Goal: Task Accomplishment & Management: Complete application form

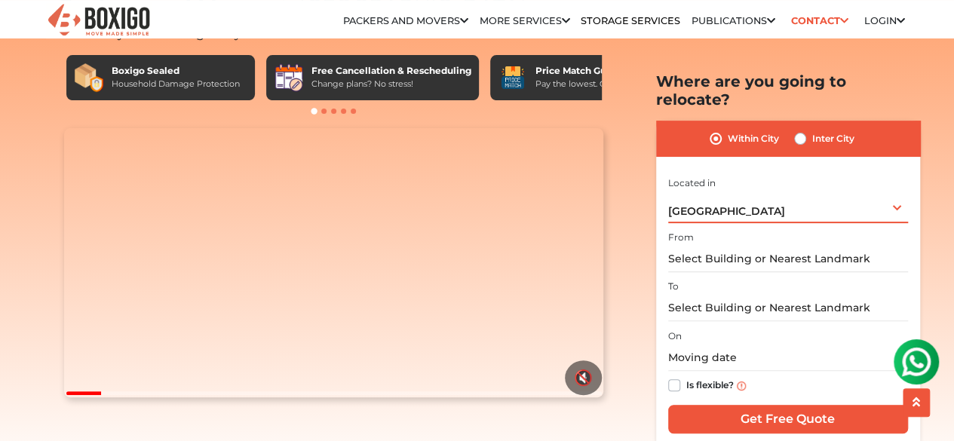
click at [742, 192] on div "[GEOGRAPHIC_DATA] Select City [GEOGRAPHIC_DATA] [GEOGRAPHIC_DATA] [GEOGRAPHIC_D…" at bounding box center [788, 207] width 240 height 32
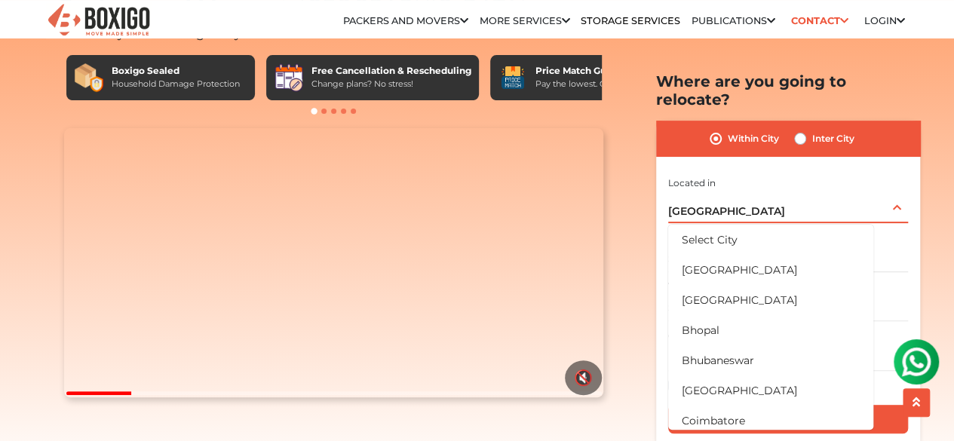
click at [727, 191] on div "[GEOGRAPHIC_DATA] Select City [GEOGRAPHIC_DATA] [GEOGRAPHIC_DATA] [GEOGRAPHIC_D…" at bounding box center [788, 207] width 240 height 32
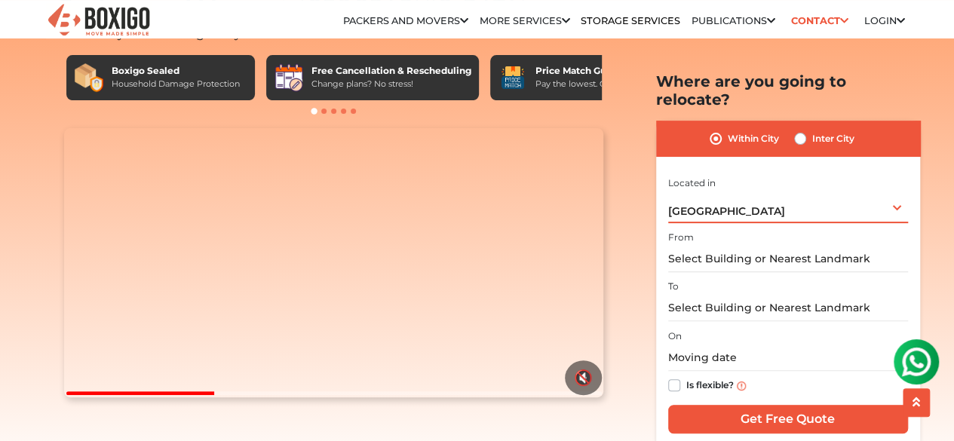
click at [742, 191] on div "[GEOGRAPHIC_DATA] Select City [GEOGRAPHIC_DATA] [GEOGRAPHIC_DATA] [GEOGRAPHIC_D…" at bounding box center [788, 207] width 240 height 32
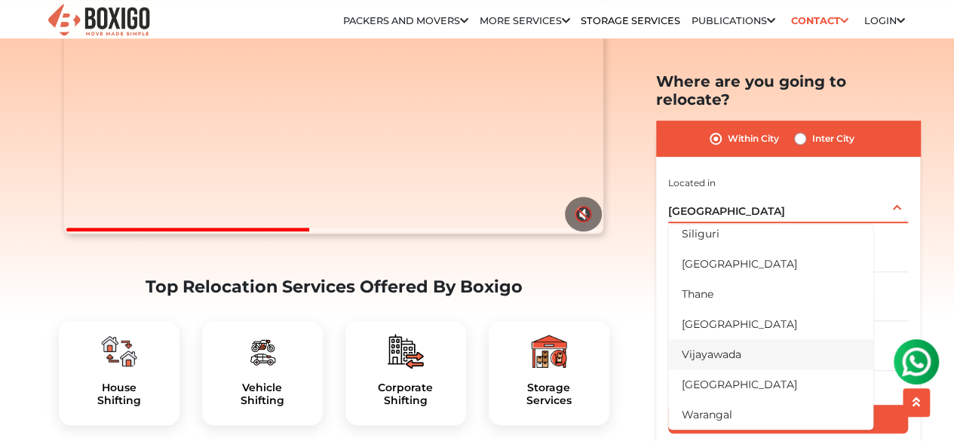
scroll to position [253, 0]
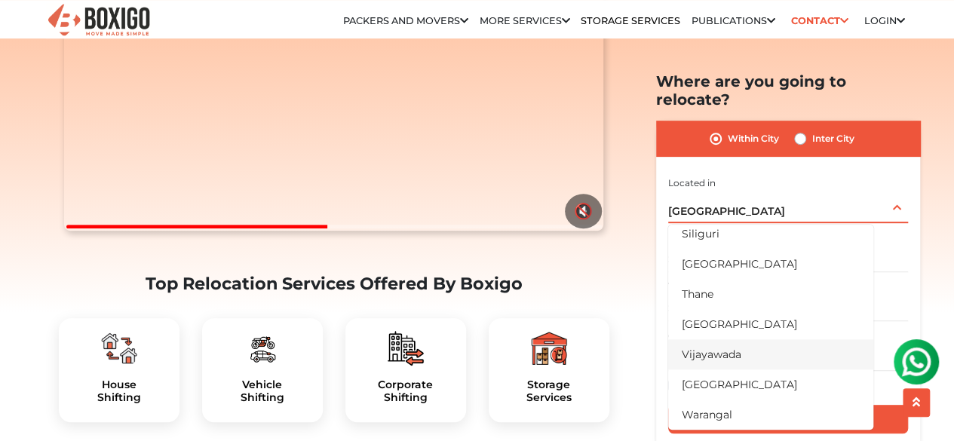
click at [712, 346] on li "Vijayawada" at bounding box center [770, 354] width 205 height 30
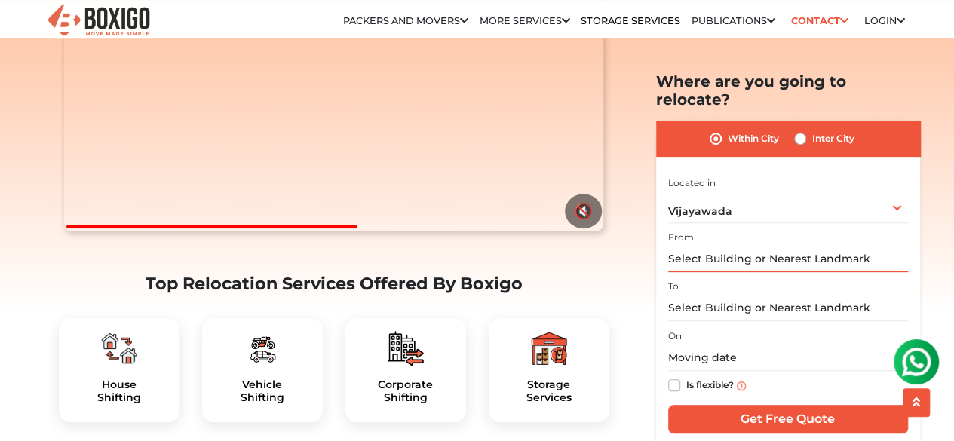
click at [736, 246] on input "text" at bounding box center [788, 259] width 240 height 26
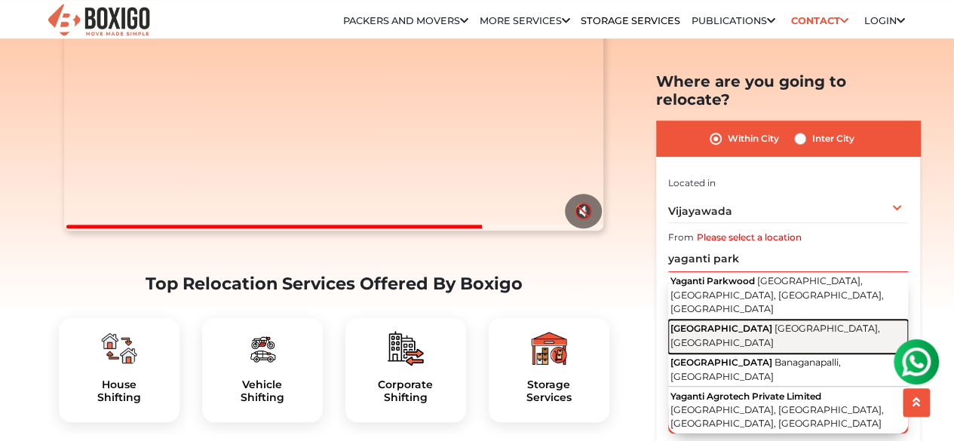
click at [734, 323] on span "[GEOGRAPHIC_DATA], [GEOGRAPHIC_DATA]" at bounding box center [776, 336] width 210 height 26
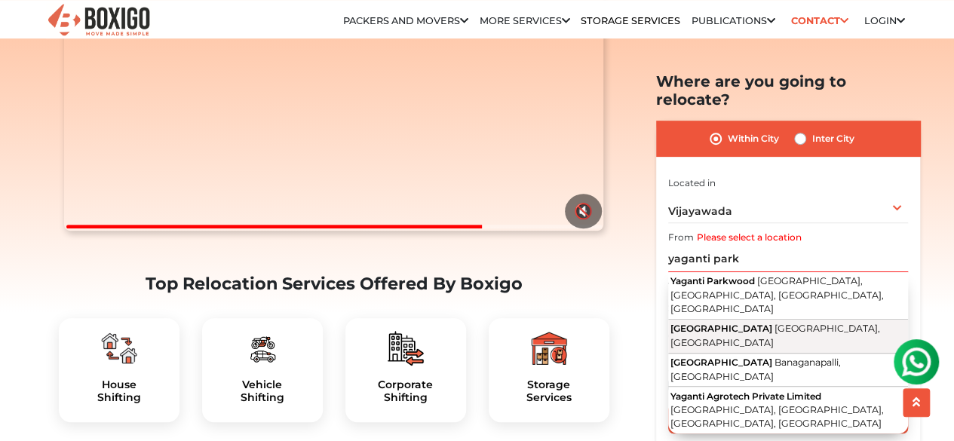
type input "[GEOGRAPHIC_DATA], [GEOGRAPHIC_DATA]"
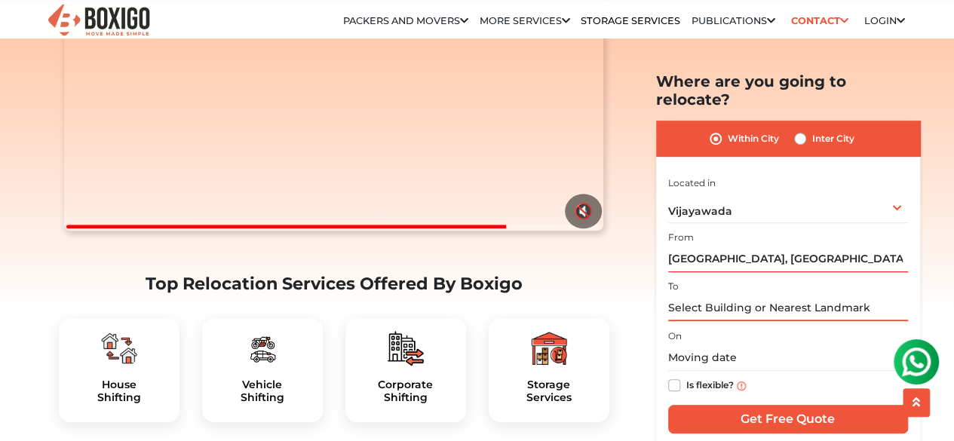
click at [733, 295] on input "text" at bounding box center [788, 308] width 240 height 26
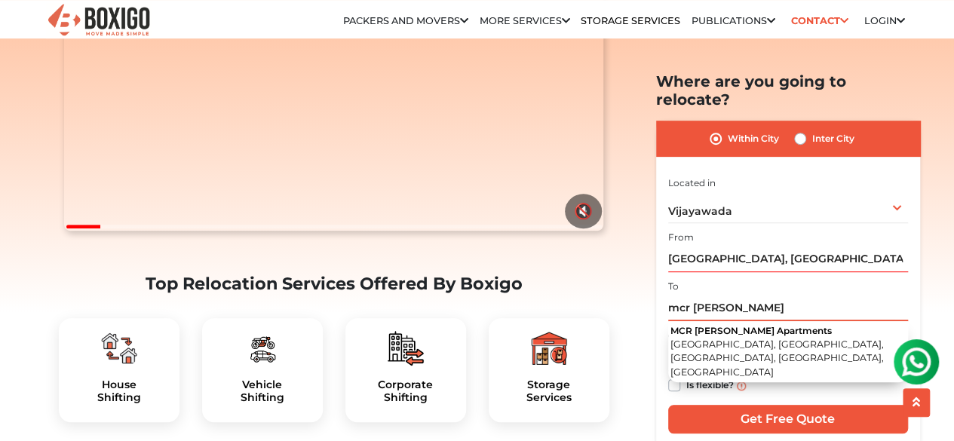
type input "mcr [PERSON_NAME]"
click at [813, 130] on label "Inter City" at bounding box center [834, 139] width 42 height 18
click at [800, 130] on input "Inter City" at bounding box center [800, 137] width 12 height 15
radio input "true"
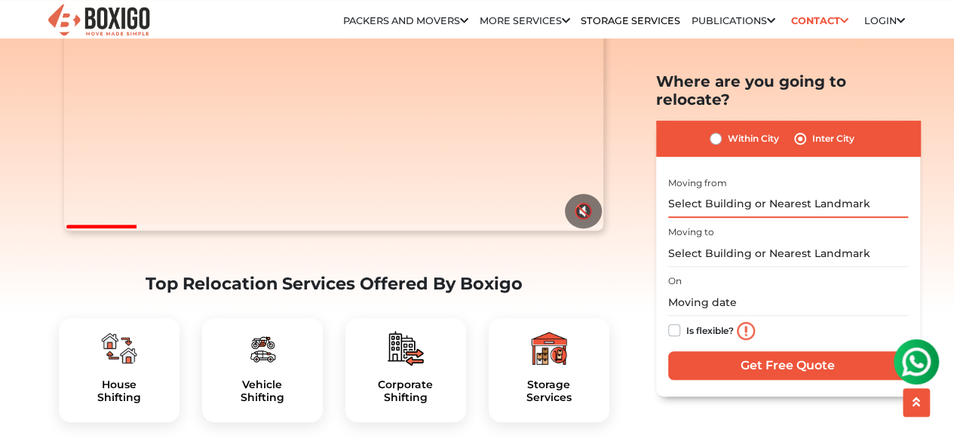
click at [751, 191] on input "text" at bounding box center [788, 204] width 240 height 26
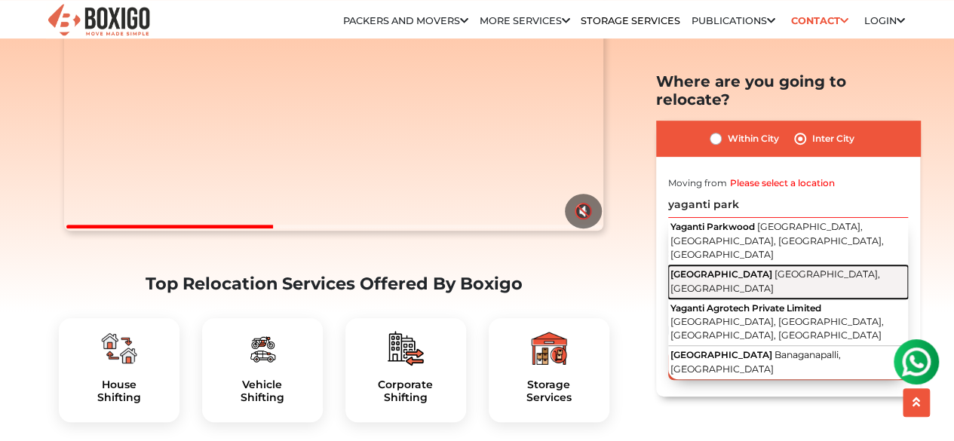
click at [742, 266] on button "[GEOGRAPHIC_DATA], [GEOGRAPHIC_DATA]" at bounding box center [788, 283] width 240 height 34
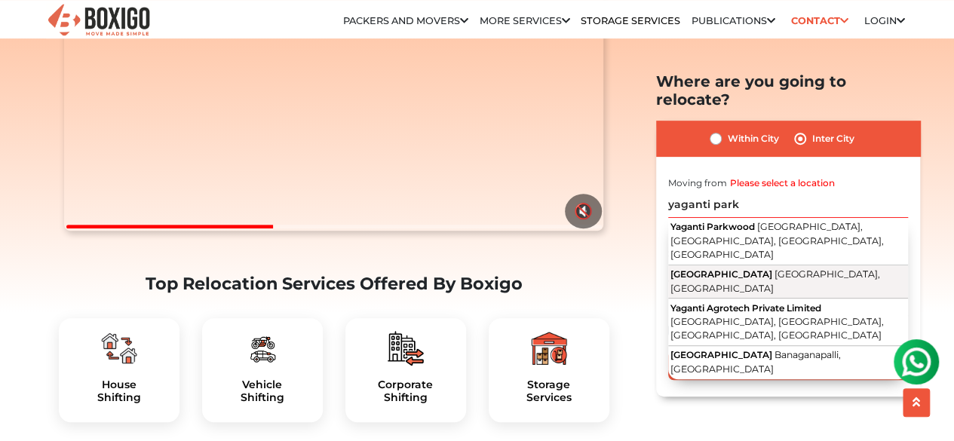
type input "[GEOGRAPHIC_DATA], [GEOGRAPHIC_DATA]"
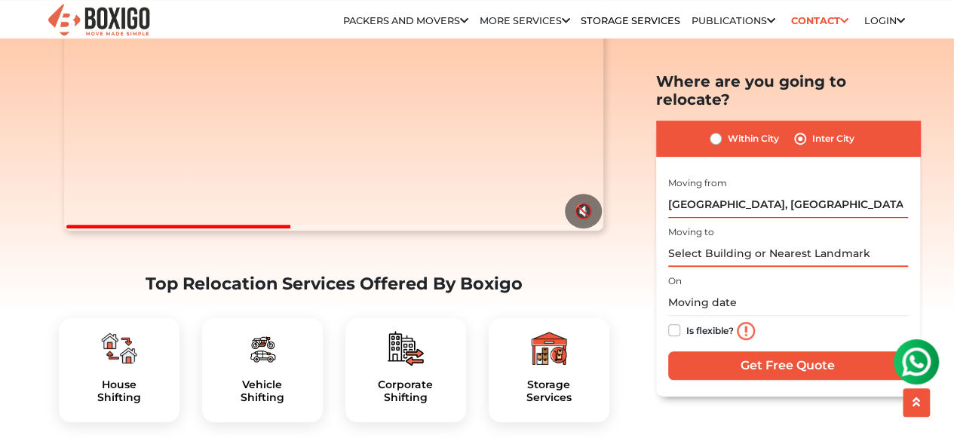
click at [730, 241] on input "text" at bounding box center [788, 254] width 240 height 26
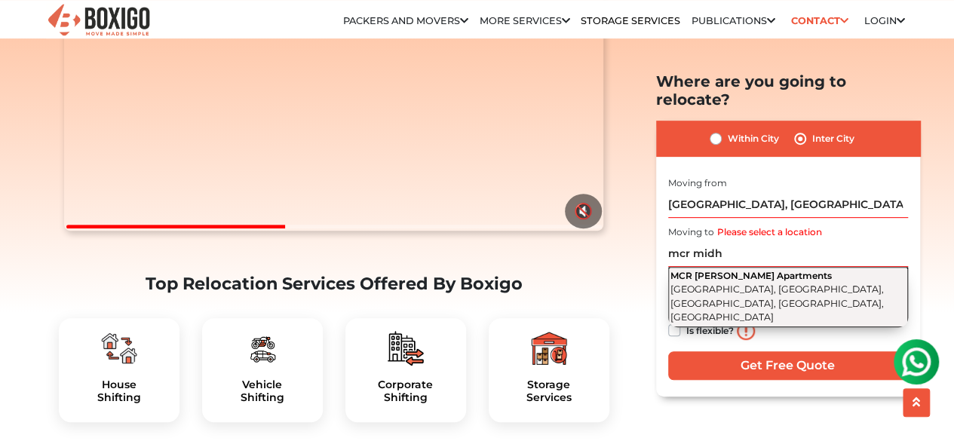
click at [729, 284] on span "[GEOGRAPHIC_DATA], [GEOGRAPHIC_DATA], [GEOGRAPHIC_DATA], [GEOGRAPHIC_DATA], [GE…" at bounding box center [778, 303] width 214 height 39
type input "MCR [PERSON_NAME] Apartments, [GEOGRAPHIC_DATA], [GEOGRAPHIC_DATA], [GEOGRAPHIC…"
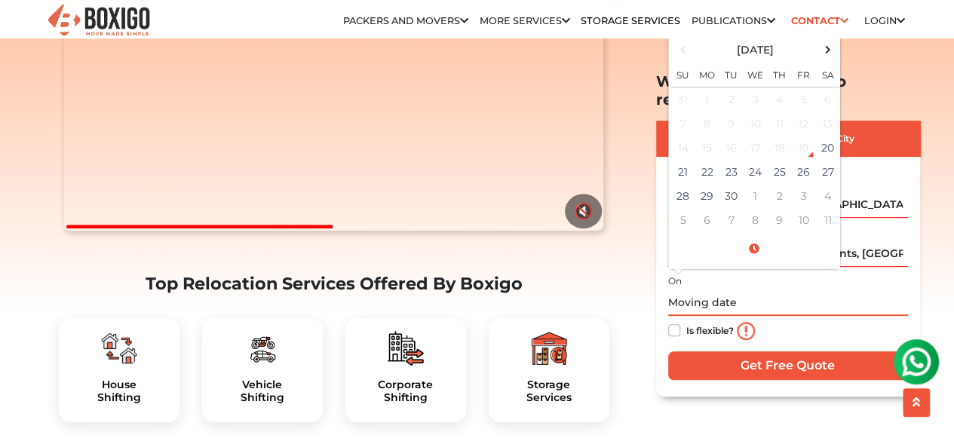
click at [736, 290] on input "text" at bounding box center [788, 303] width 240 height 26
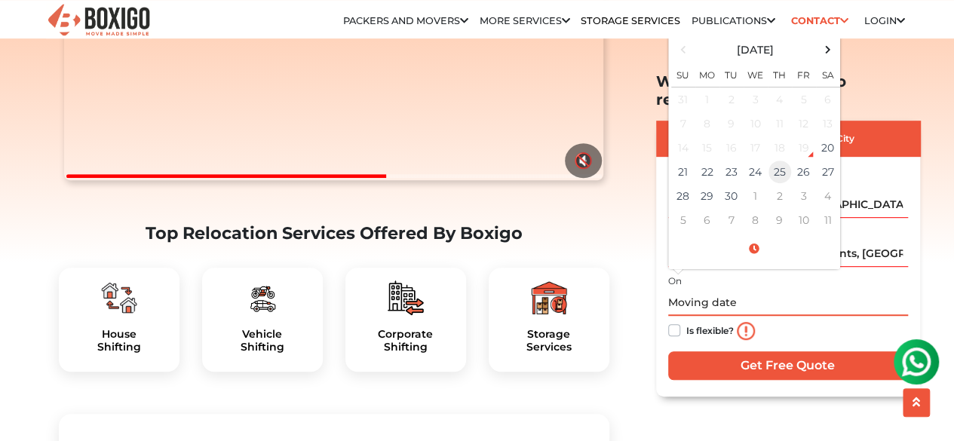
scroll to position [282, 0]
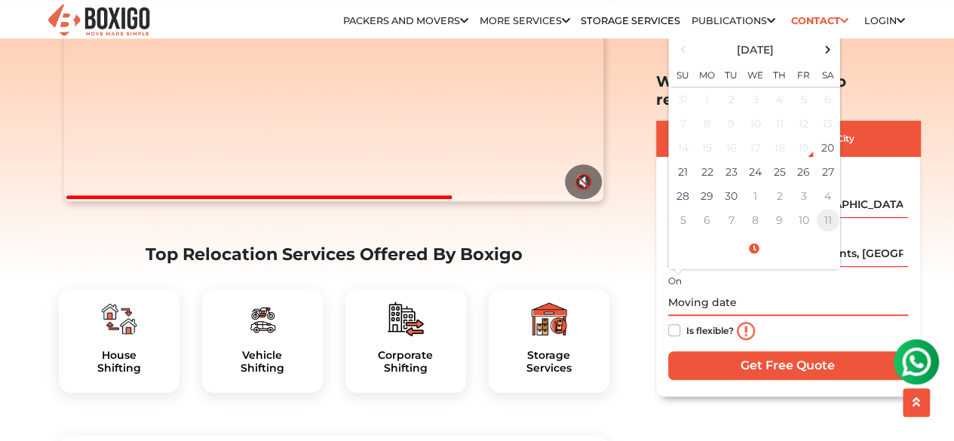
click at [833, 208] on td "11" at bounding box center [828, 220] width 24 height 24
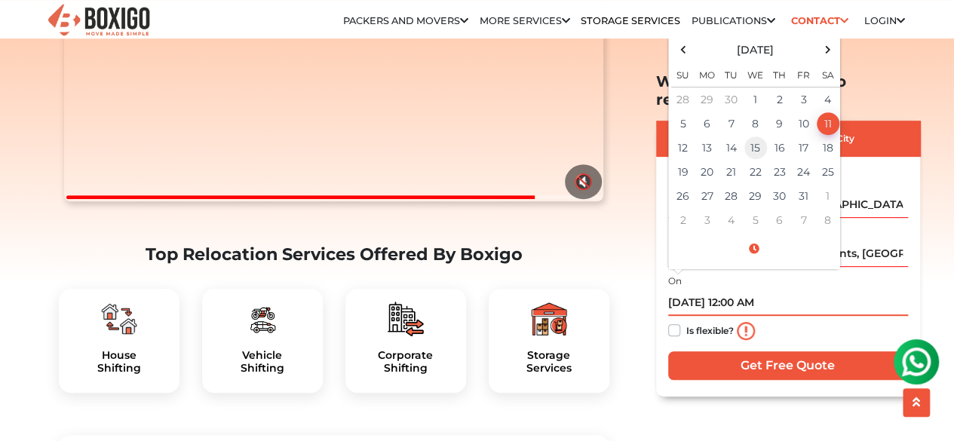
click at [761, 136] on td "15" at bounding box center [756, 148] width 24 height 24
type input "[DATE] 12:00 AM"
click at [804, 316] on div "Is flexible?" at bounding box center [788, 331] width 240 height 30
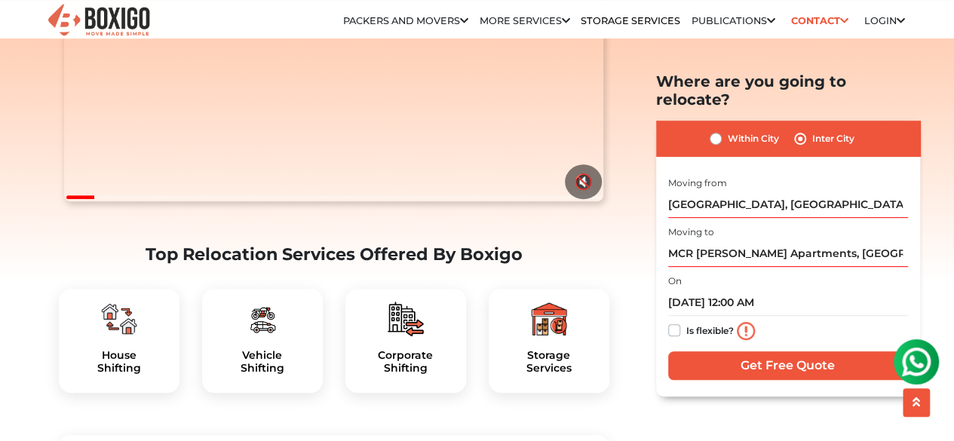
click at [687, 321] on label "Is flexible?" at bounding box center [711, 329] width 48 height 16
click at [675, 321] on input "Is flexible?" at bounding box center [674, 328] width 12 height 15
checkbox input "true"
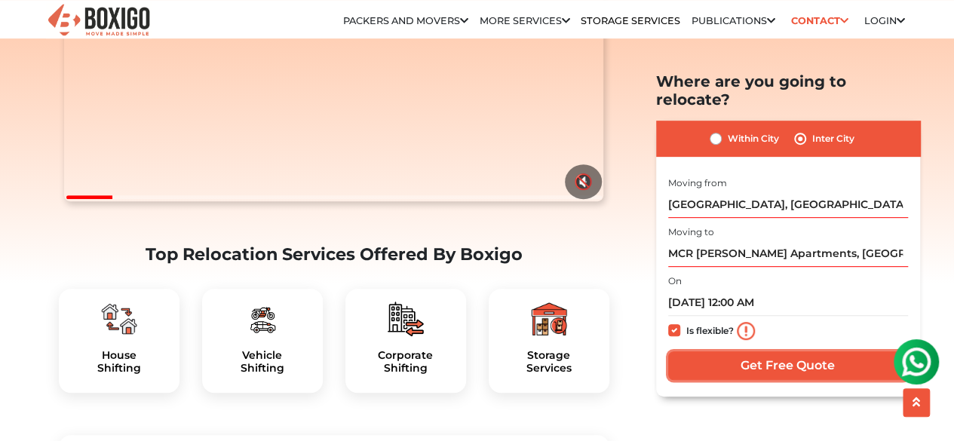
click at [742, 351] on input "Get Free Quote" at bounding box center [788, 365] width 240 height 29
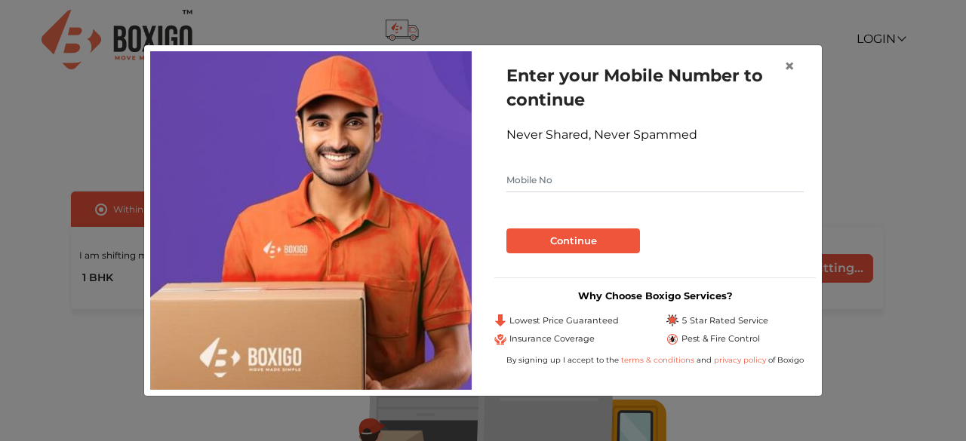
click at [597, 184] on input "text" at bounding box center [654, 180] width 297 height 24
type input "6305818525"
click at [623, 233] on button "Continue" at bounding box center [573, 242] width 134 height 26
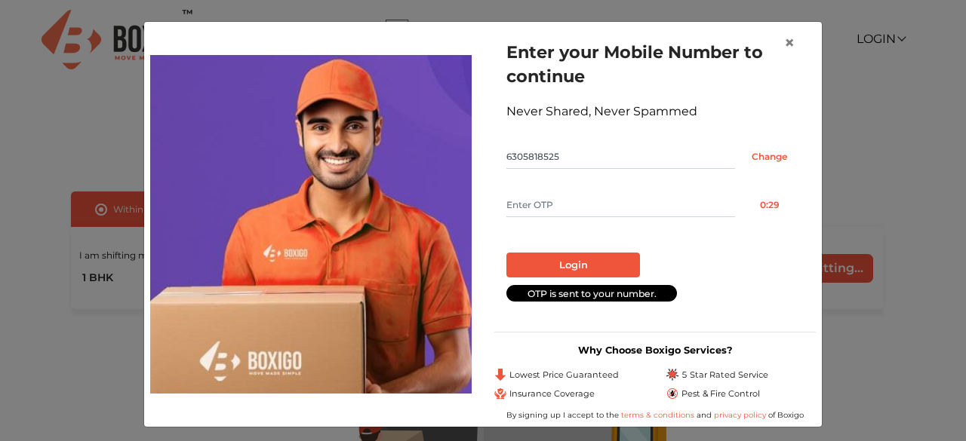
click at [561, 195] on input "text" at bounding box center [620, 205] width 229 height 24
type input "6307"
click at [620, 263] on button "Login" at bounding box center [573, 266] width 134 height 26
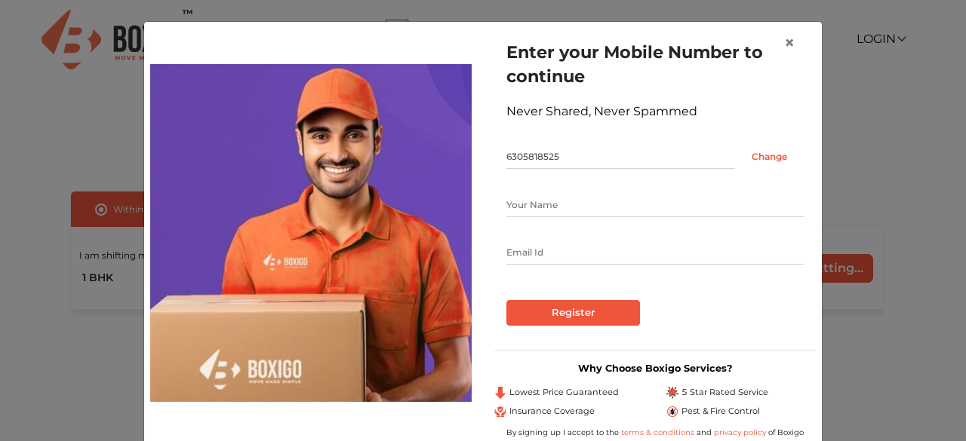
click at [560, 211] on input "text" at bounding box center [654, 205] width 297 height 24
type input "Harshavardhini"
type input "harshak220843@gmail.com"
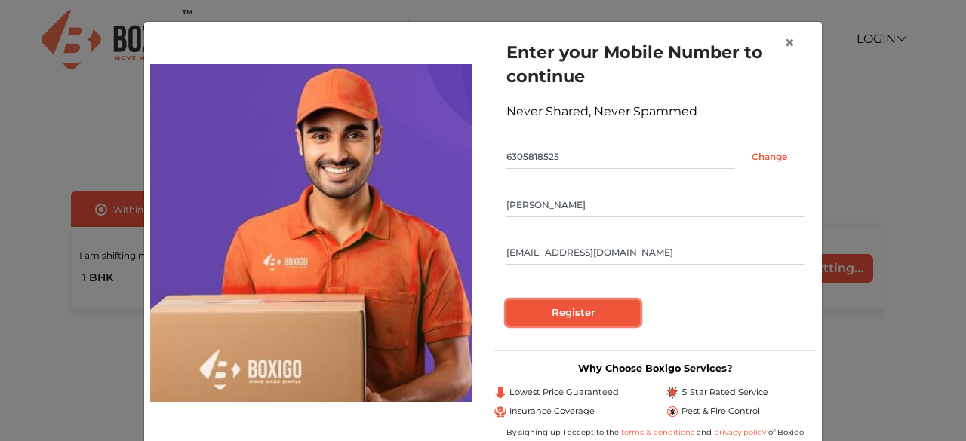
click at [571, 309] on input "Register" at bounding box center [573, 313] width 134 height 26
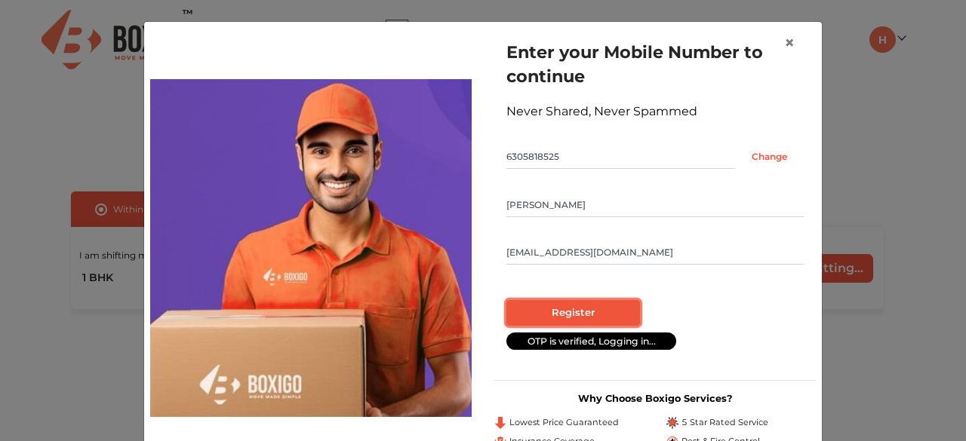
radio input "false"
radio input "true"
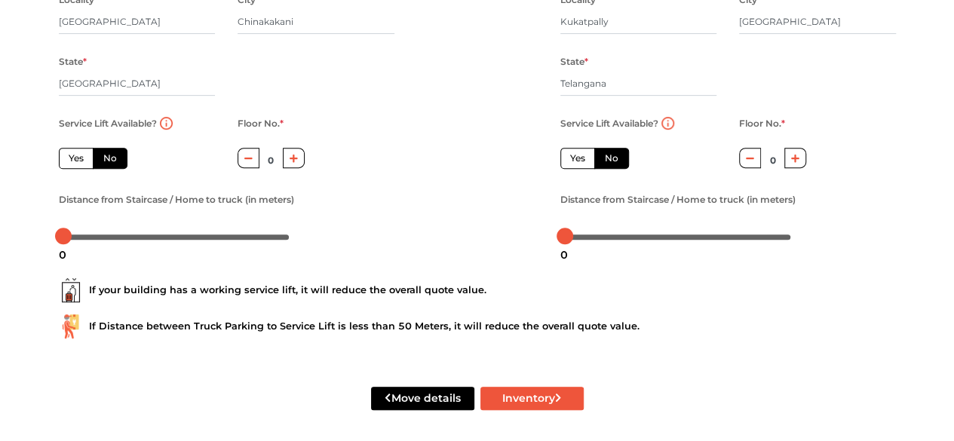
scroll to position [265, 0]
click at [84, 168] on label "Yes" at bounding box center [76, 157] width 35 height 21
click at [78, 161] on input "Yes" at bounding box center [74, 156] width 10 height 10
radio input "true"
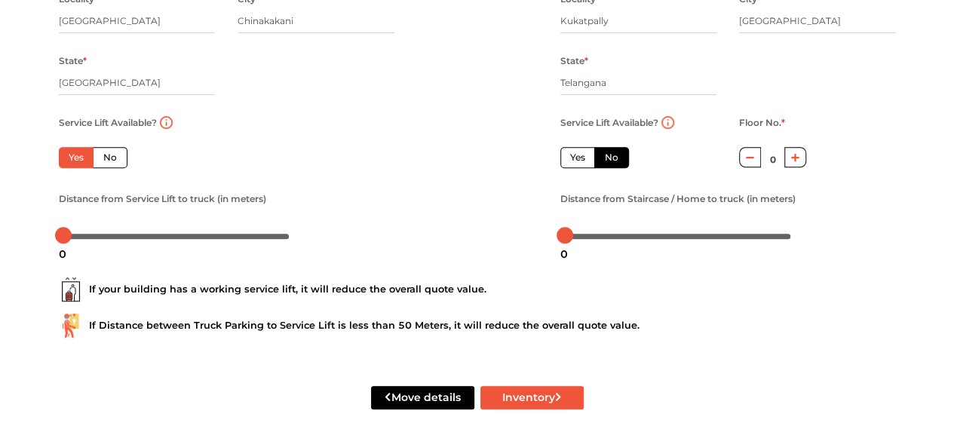
scroll to position [272, 0]
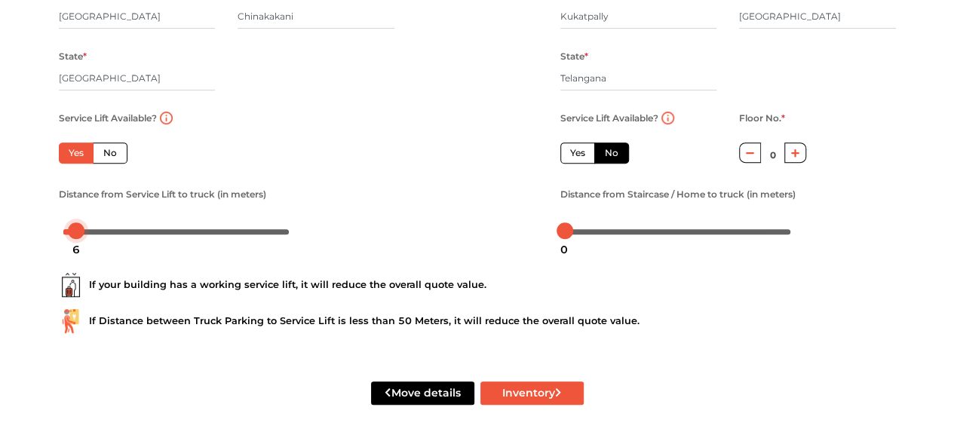
click at [76, 232] on div at bounding box center [176, 230] width 226 height 9
click at [88, 232] on div at bounding box center [176, 230] width 226 height 9
click at [101, 231] on div at bounding box center [176, 230] width 226 height 9
click at [88, 230] on div at bounding box center [176, 230] width 226 height 9
click at [104, 232] on div at bounding box center [176, 230] width 226 height 9
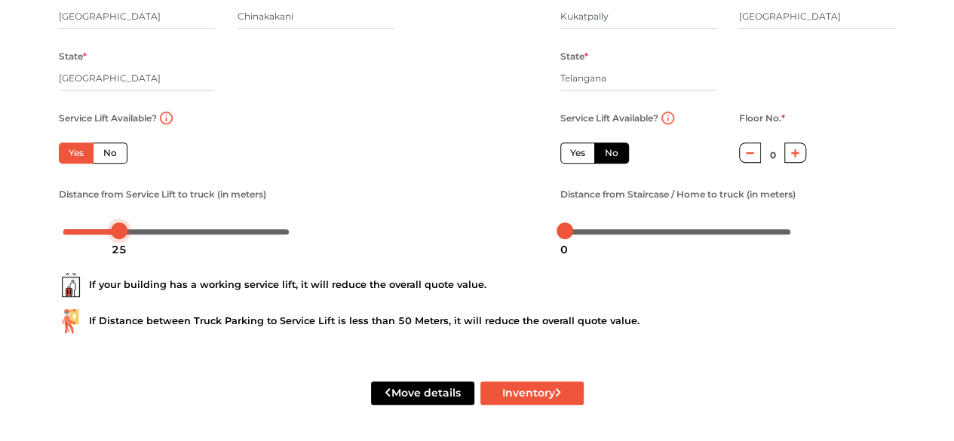
click at [118, 232] on div at bounding box center [176, 230] width 226 height 9
click at [389, 244] on div "From house details House Address * Yaganti Park Locality * Haailand Road City *…" at bounding box center [227, 51] width 358 height 398
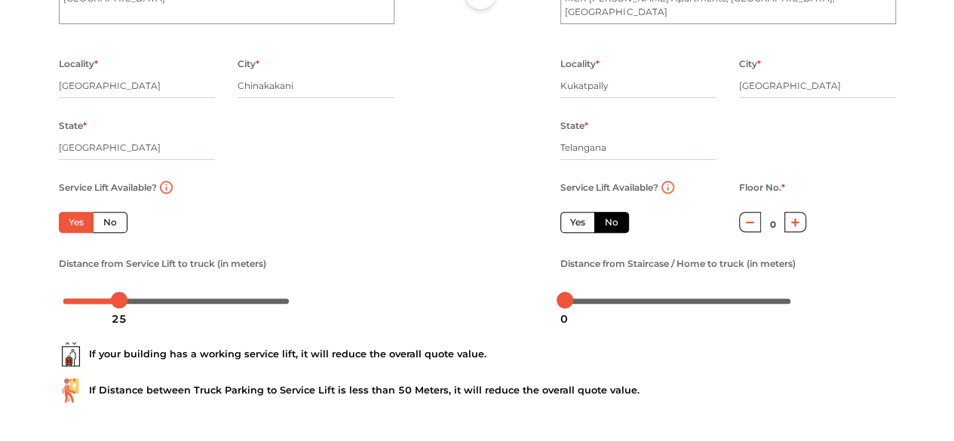
scroll to position [201, 0]
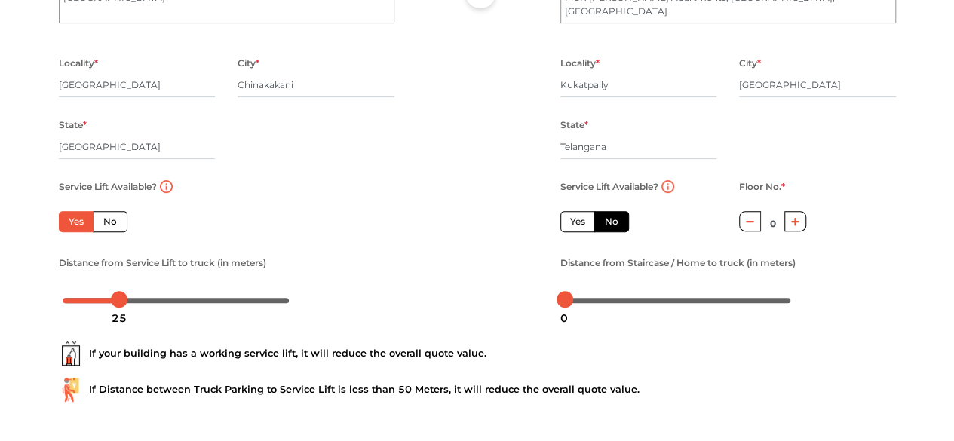
click at [577, 227] on label "Yes" at bounding box center [578, 221] width 35 height 21
click at [577, 225] on input "Yes" at bounding box center [575, 220] width 10 height 10
radio input "false"
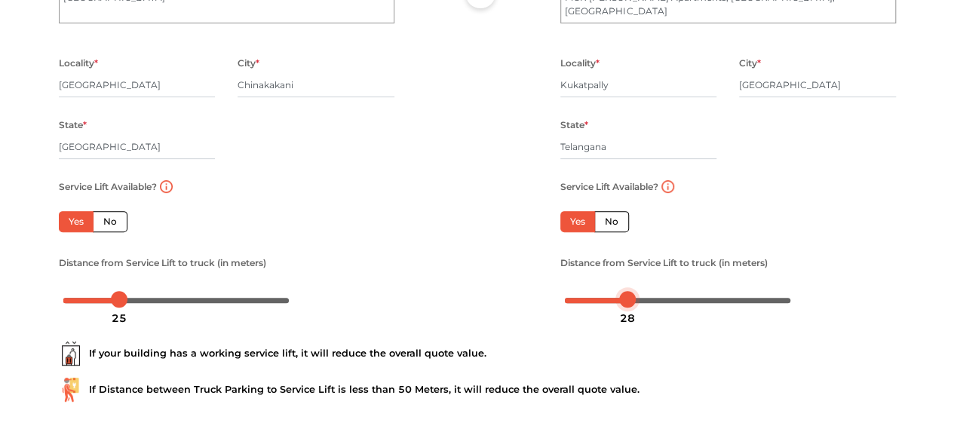
click at [628, 298] on div at bounding box center [678, 299] width 226 height 9
click at [646, 303] on div at bounding box center [678, 299] width 226 height 9
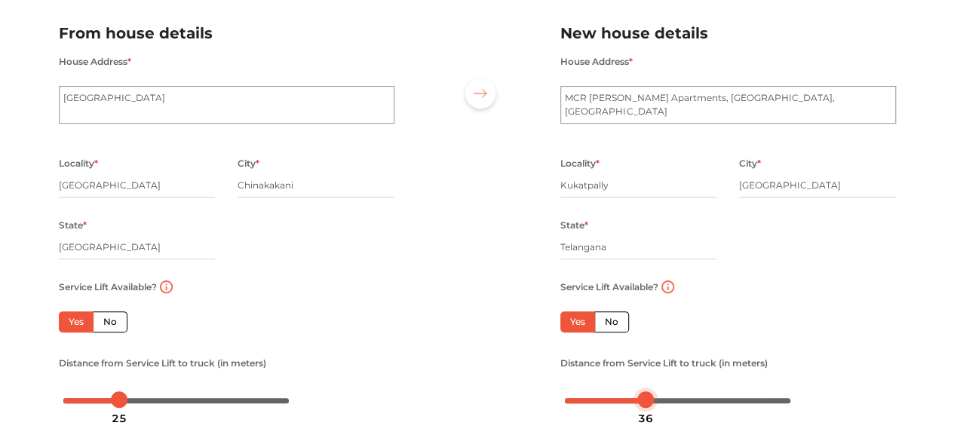
scroll to position [272, 0]
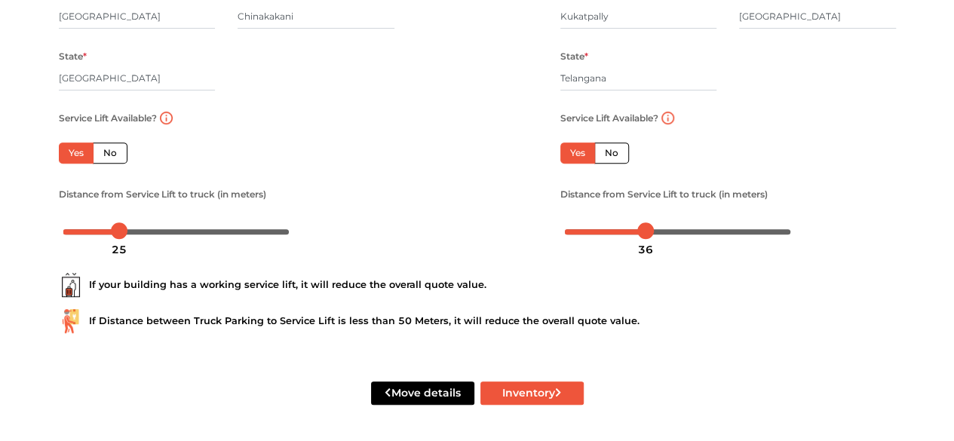
click at [524, 381] on div "Move details Inventory" at bounding box center [478, 394] width 860 height 96
click at [524, 398] on button "Inventory" at bounding box center [532, 393] width 103 height 23
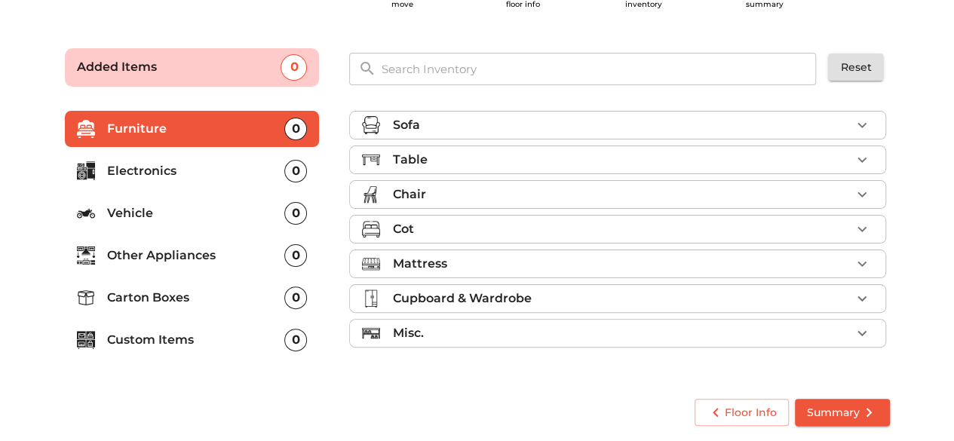
scroll to position [72, 0]
click at [431, 124] on div "Sofa" at bounding box center [621, 126] width 459 height 18
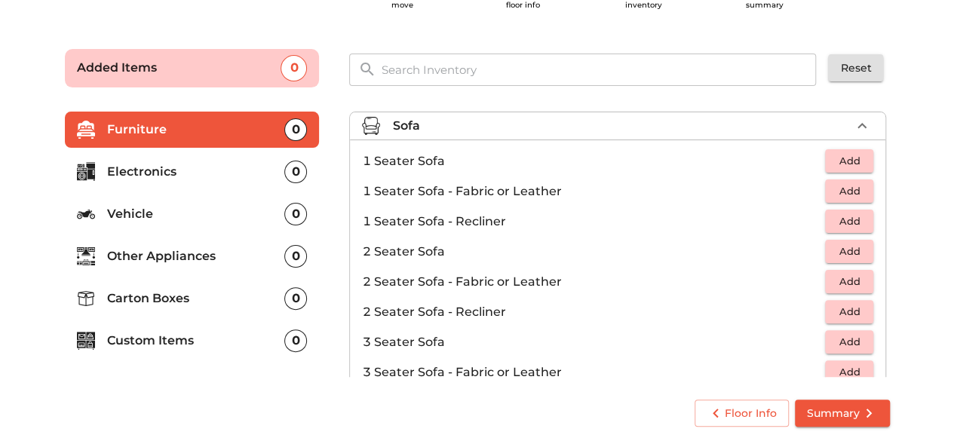
scroll to position [67, 0]
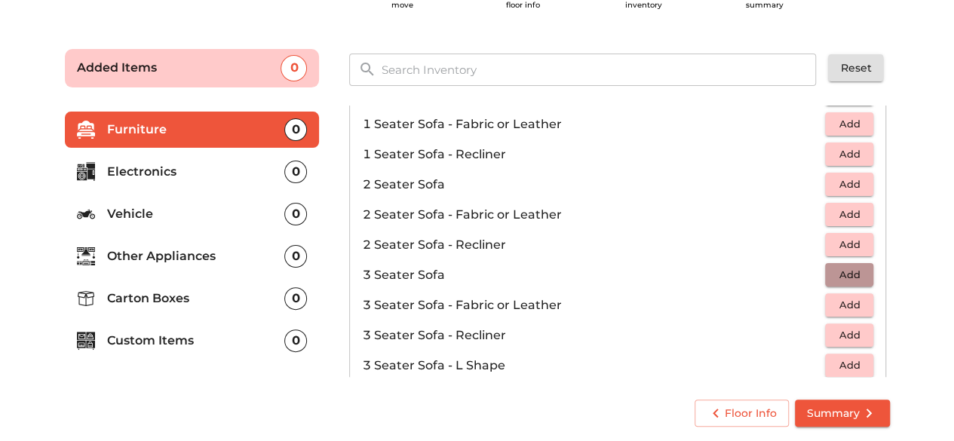
click at [836, 275] on span "Add" at bounding box center [849, 274] width 33 height 17
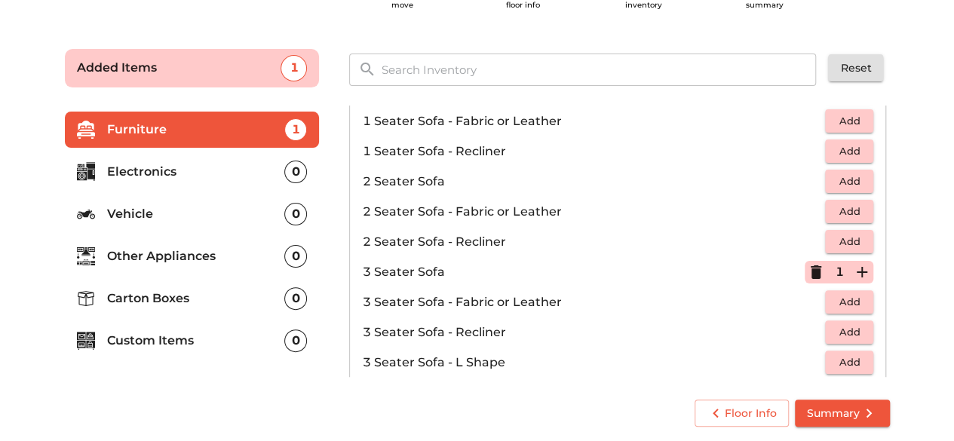
scroll to position [71, 0]
click at [847, 180] on span "Add" at bounding box center [849, 180] width 33 height 17
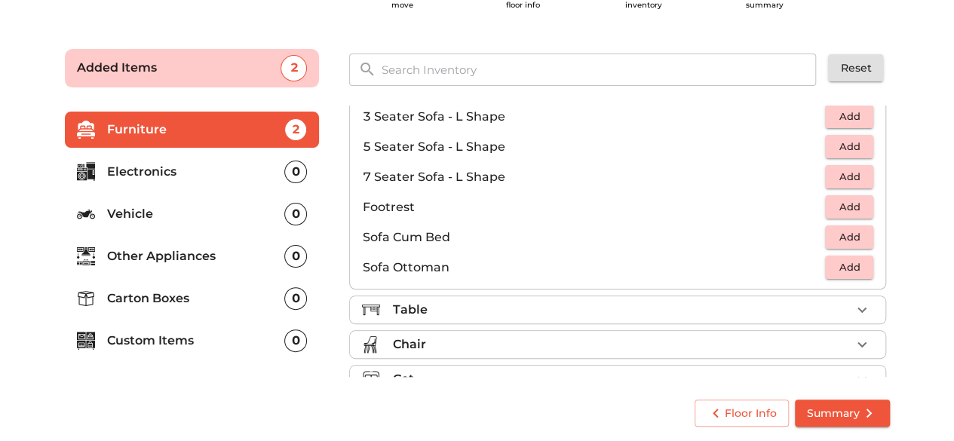
scroll to position [445, 0]
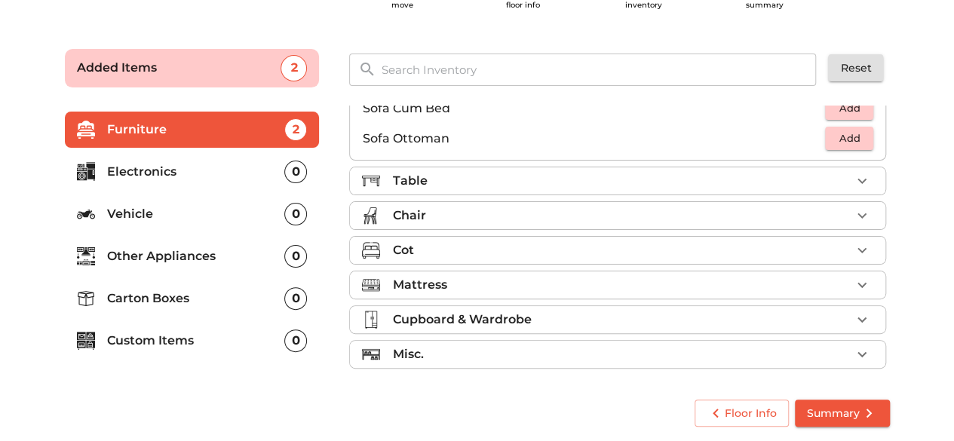
click at [529, 247] on div "Cot" at bounding box center [621, 250] width 459 height 18
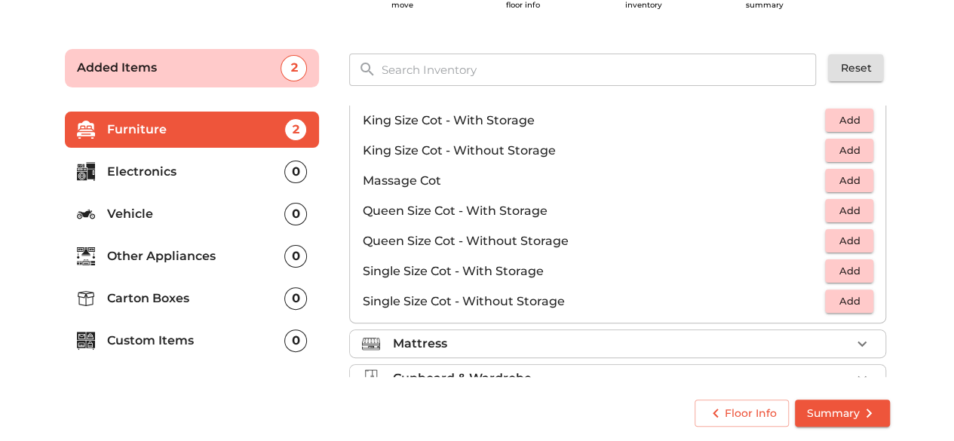
scroll to position [421, 0]
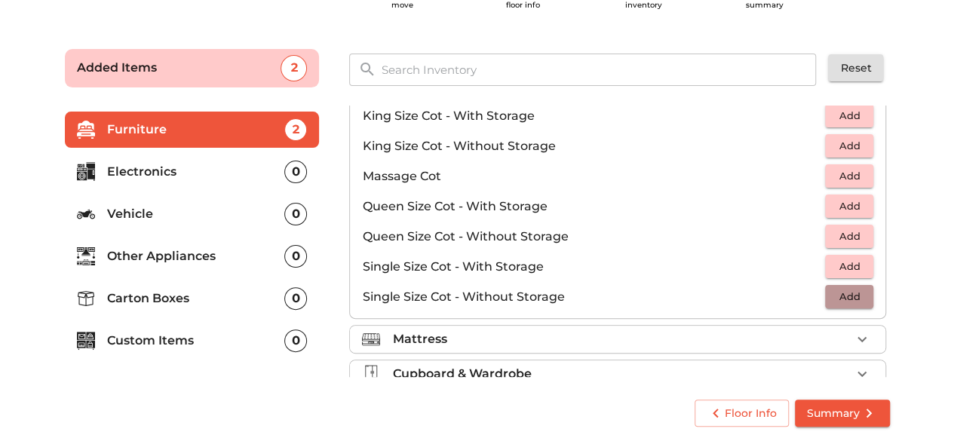
click at [834, 295] on span "Add" at bounding box center [849, 296] width 33 height 17
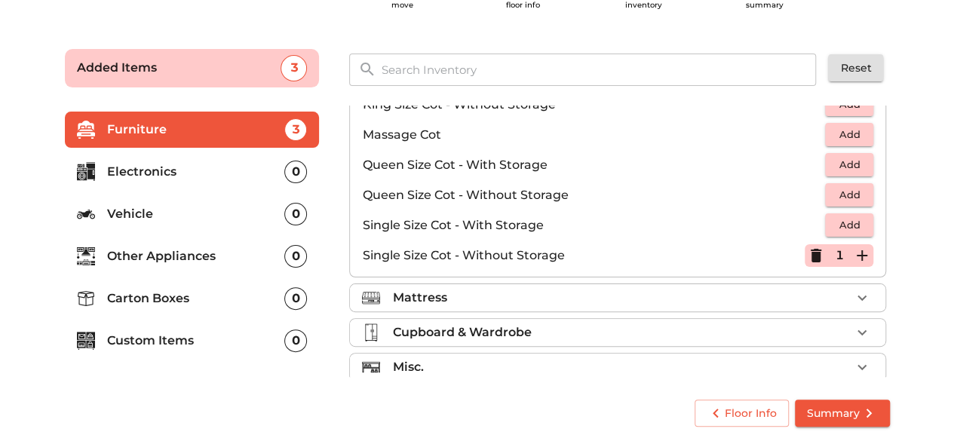
click at [747, 295] on div "Mattress" at bounding box center [621, 298] width 459 height 18
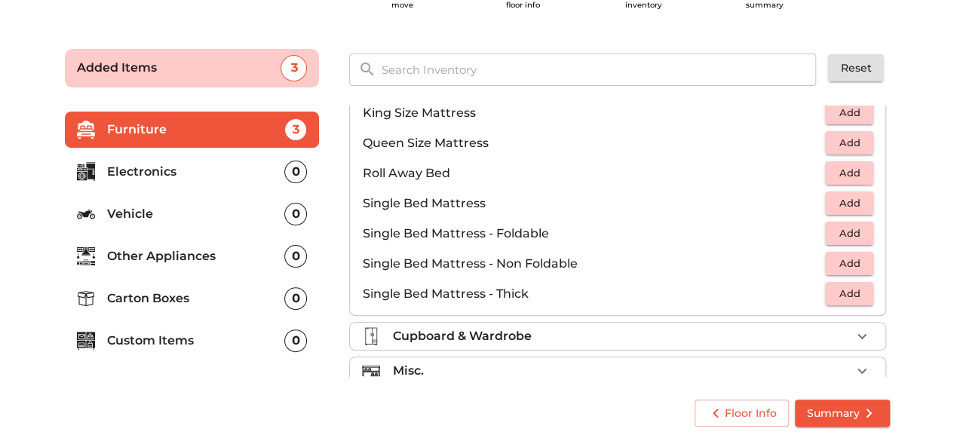
scroll to position [294, 0]
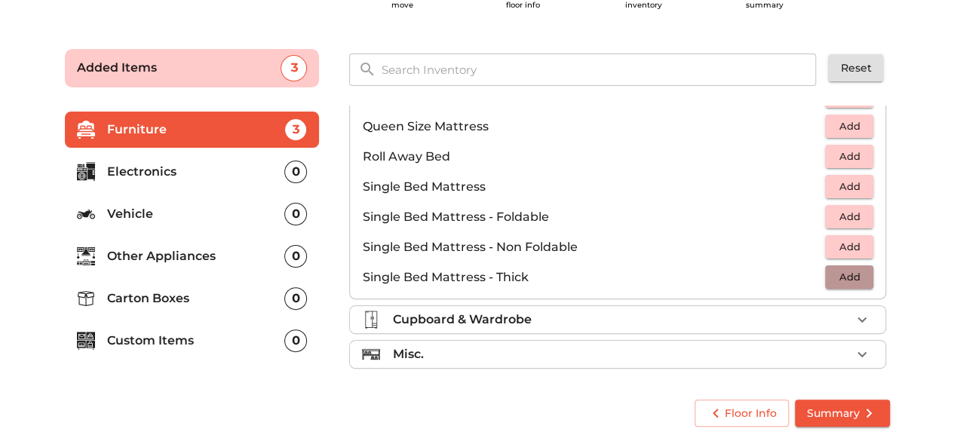
click at [845, 274] on span "Add" at bounding box center [849, 277] width 33 height 17
click at [812, 275] on icon "button" at bounding box center [816, 278] width 11 height 14
click at [841, 274] on span "Add" at bounding box center [849, 277] width 33 height 17
click at [811, 272] on icon "button" at bounding box center [816, 278] width 11 height 14
click at [838, 190] on span "Add" at bounding box center [849, 186] width 33 height 17
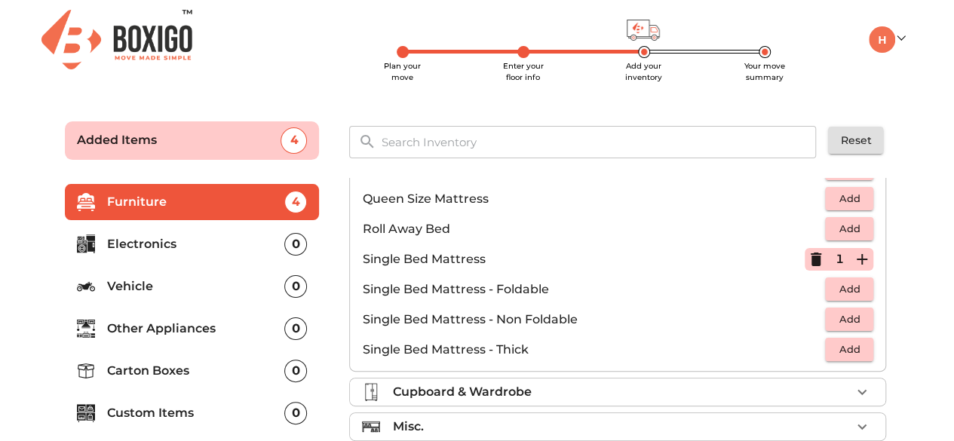
scroll to position [72, 0]
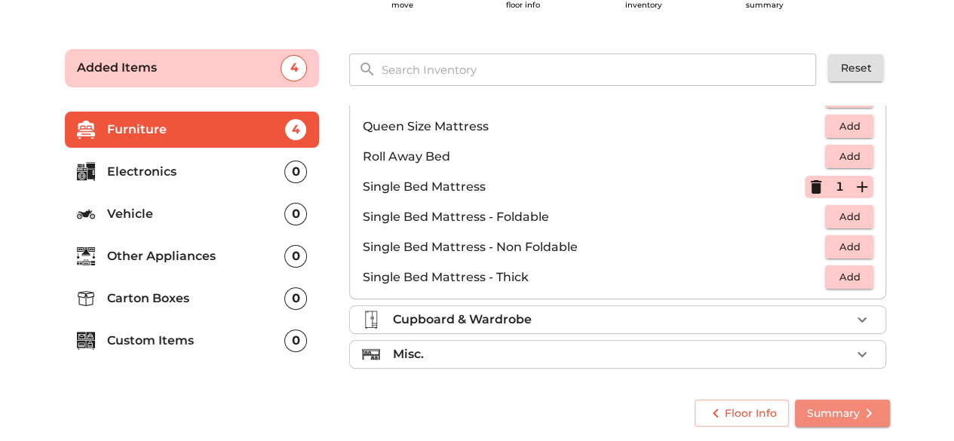
click at [836, 417] on span "Summary" at bounding box center [842, 413] width 71 height 19
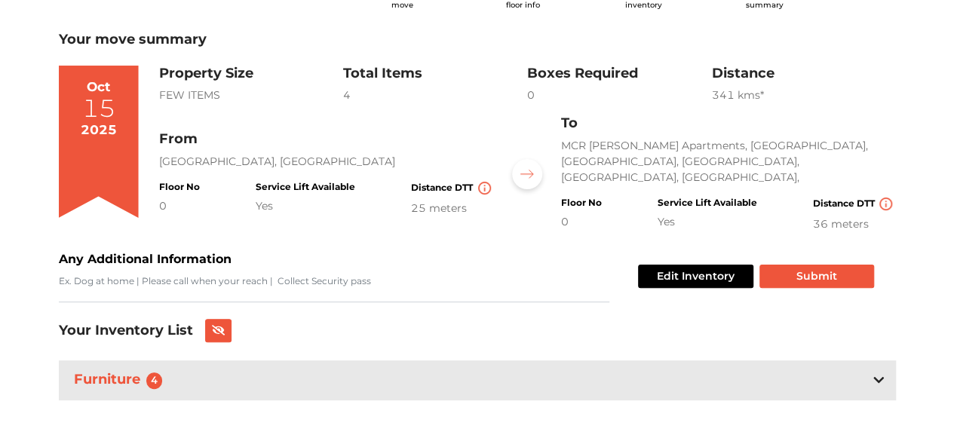
scroll to position [81, 0]
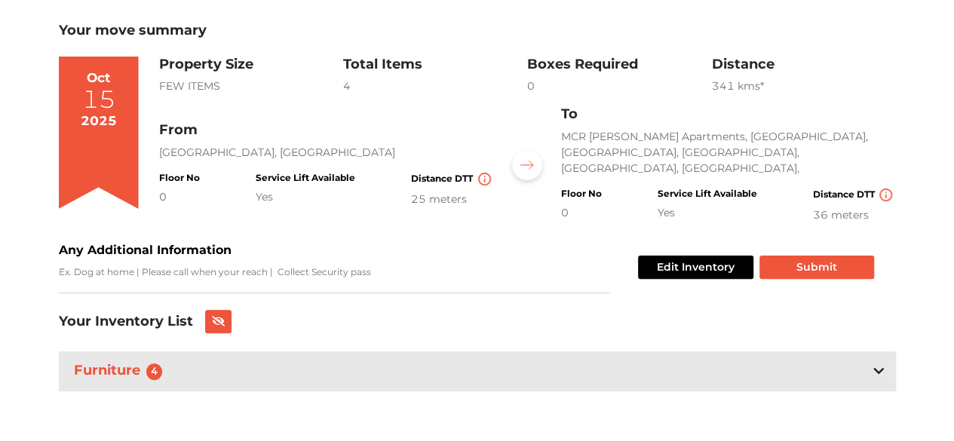
click at [481, 387] on div "Furniture 4" at bounding box center [478, 372] width 838 height 40
click at [535, 380] on div "Furniture 4" at bounding box center [478, 372] width 838 height 40
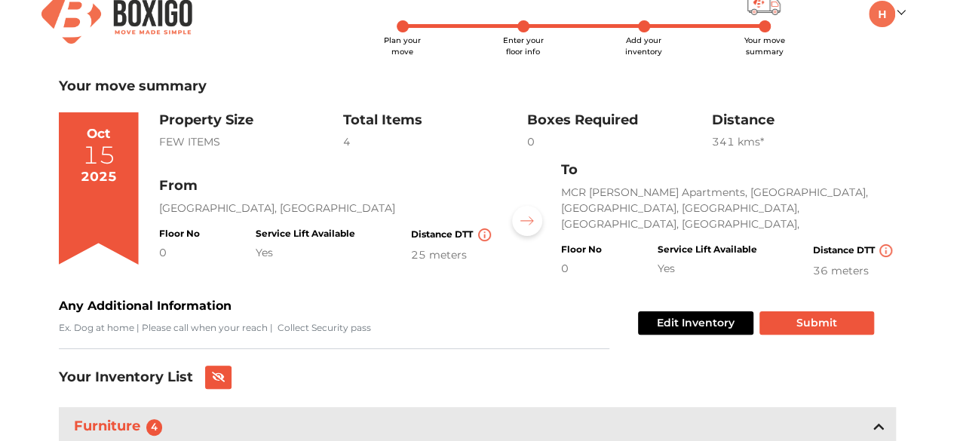
scroll to position [0, 0]
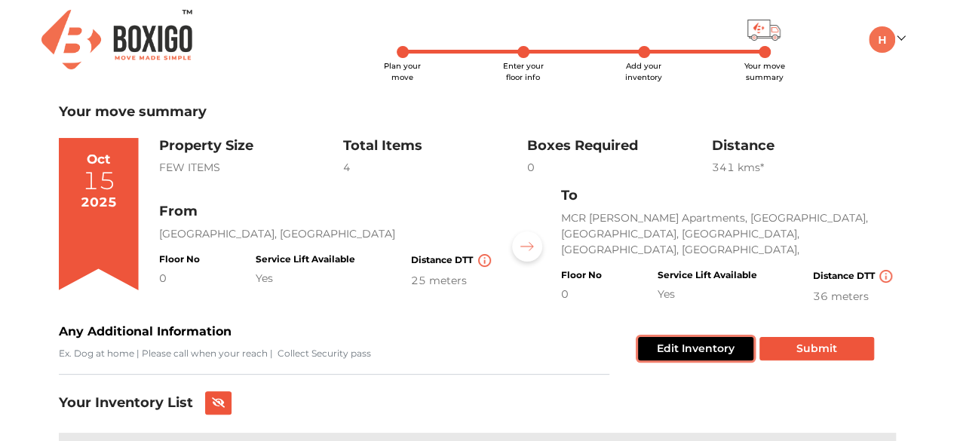
click at [693, 346] on button "Edit Inventory" at bounding box center [695, 348] width 115 height 23
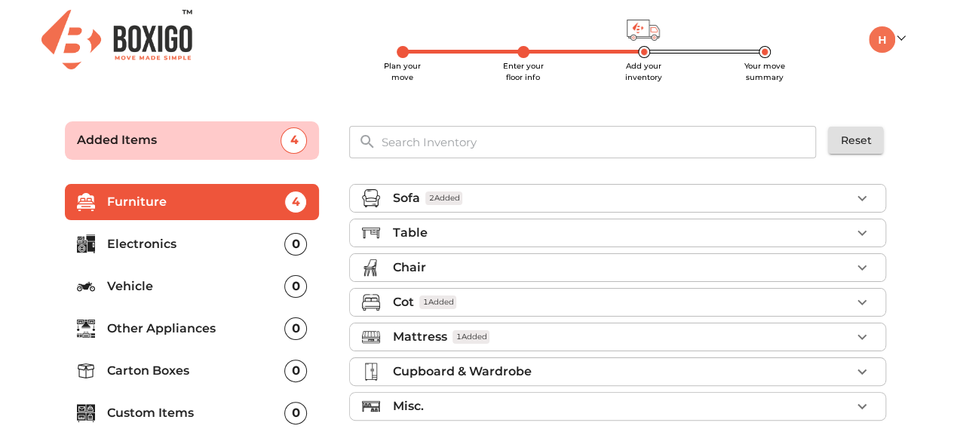
click at [279, 235] on p "Electronics" at bounding box center [196, 244] width 178 height 18
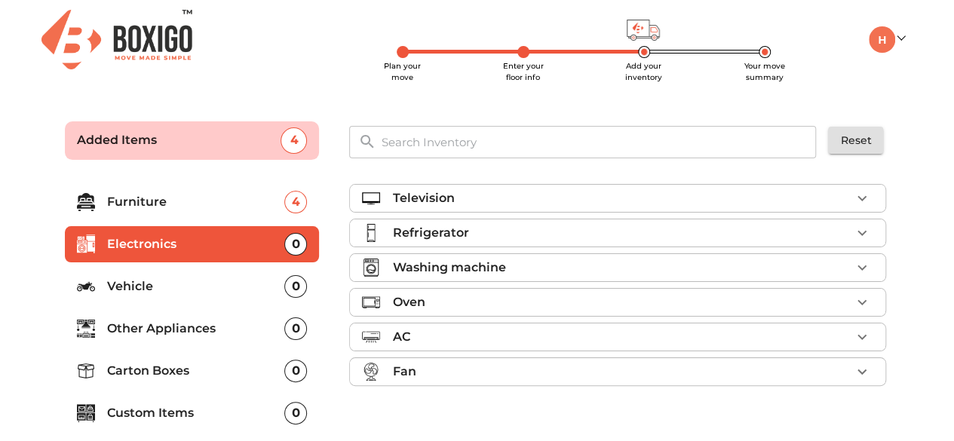
click at [424, 328] on div "AC" at bounding box center [621, 337] width 459 height 18
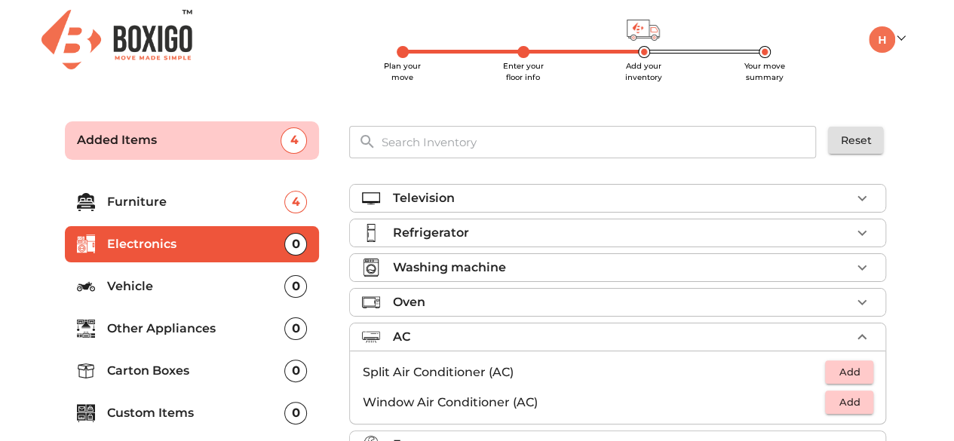
scroll to position [18, 0]
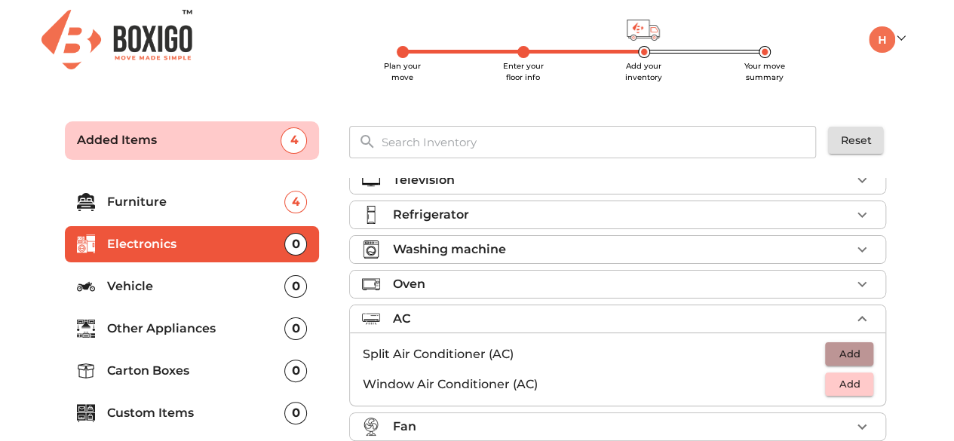
click at [839, 346] on span "Add" at bounding box center [849, 354] width 33 height 17
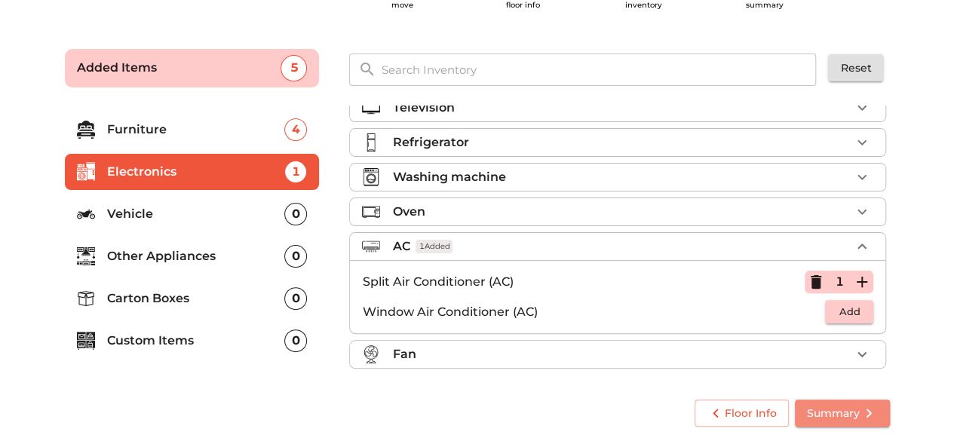
click at [838, 411] on span "Summary" at bounding box center [842, 413] width 71 height 19
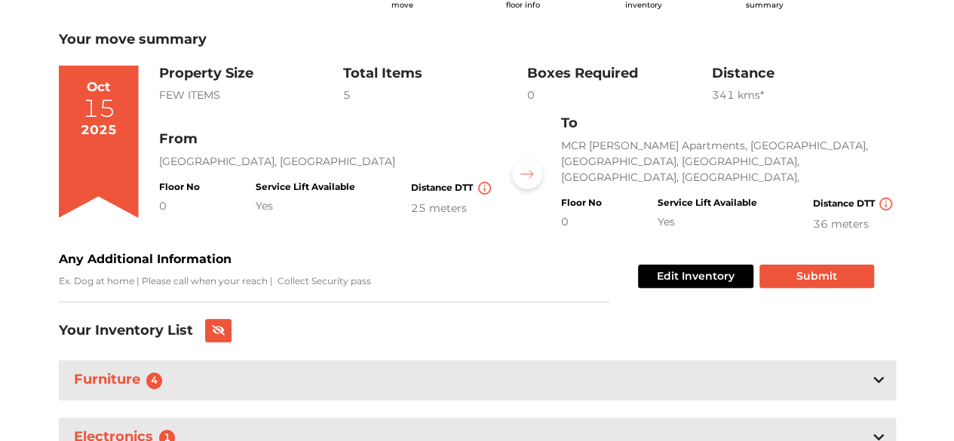
scroll to position [139, 0]
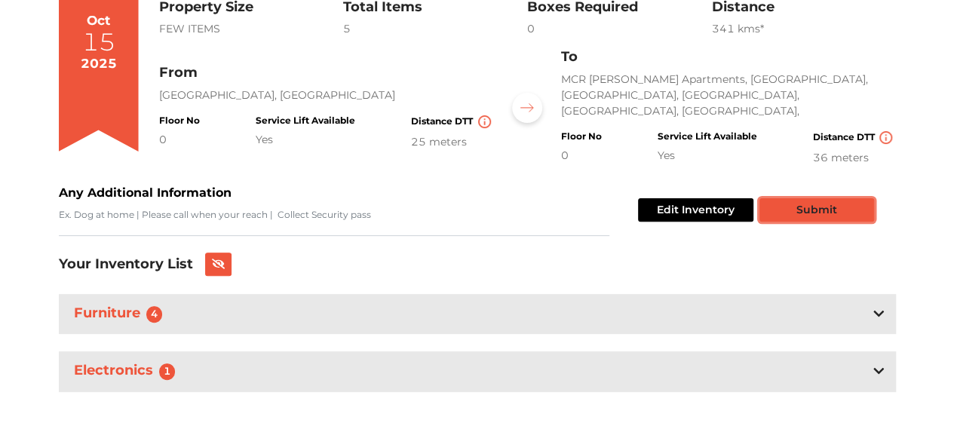
click at [822, 203] on button "Submit" at bounding box center [817, 209] width 115 height 23
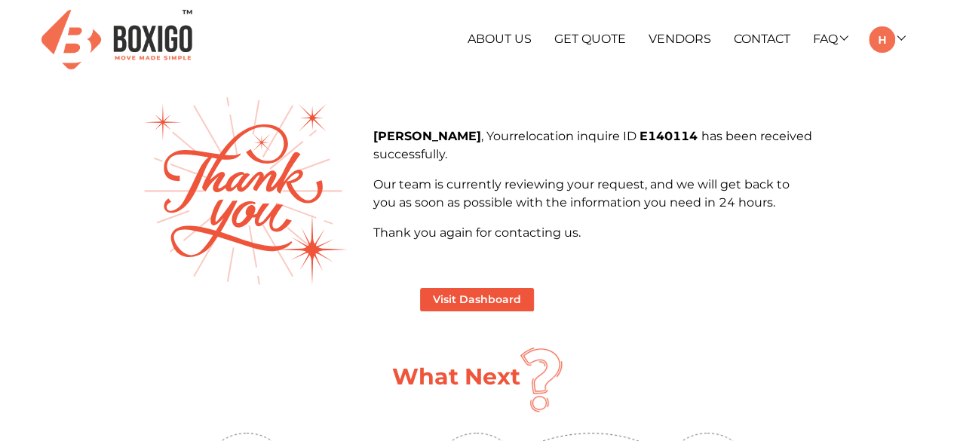
click at [387, 134] on b "Harshavardhini" at bounding box center [427, 136] width 108 height 14
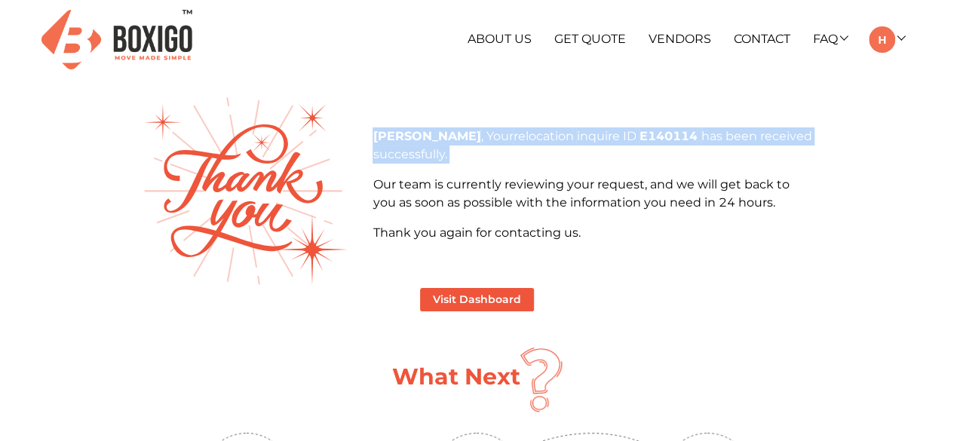
click at [387, 134] on b "Harshavardhini" at bounding box center [427, 136] width 108 height 14
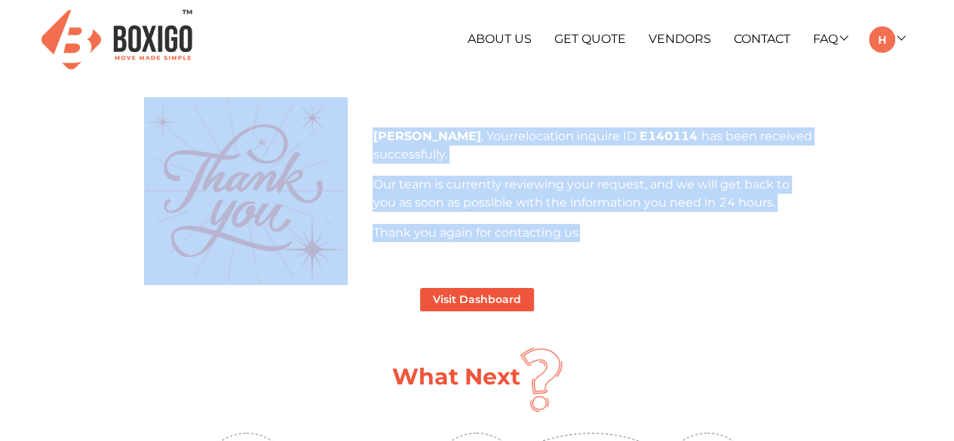
drag, startPoint x: 581, startPoint y: 235, endPoint x: 346, endPoint y: 129, distance: 257.6
click at [346, 129] on div "Harshavardhini , Your relocation inquire ID E140114 has been received successfu…" at bounding box center [477, 191] width 693 height 188
copy div "Harshavardhini , Your relocation inquire ID E140114 has been received successfu…"
click at [497, 203] on p "Our team is currently reviewing your request, and we will get back to you as so…" at bounding box center [592, 194] width 439 height 36
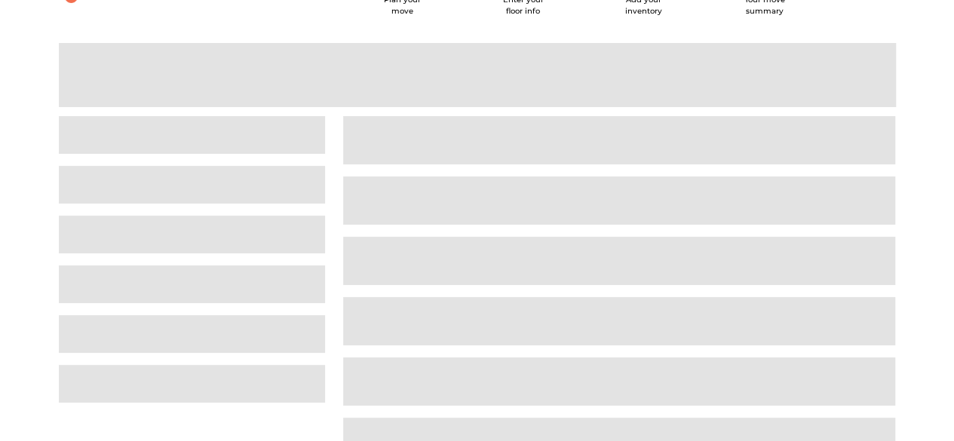
scroll to position [72, 0]
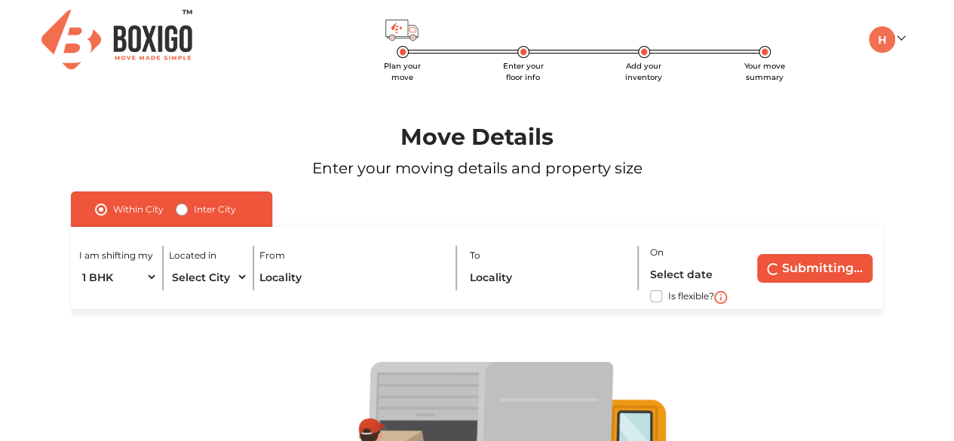
radio input "false"
radio input "true"
